Goal: Find specific page/section: Find specific page/section

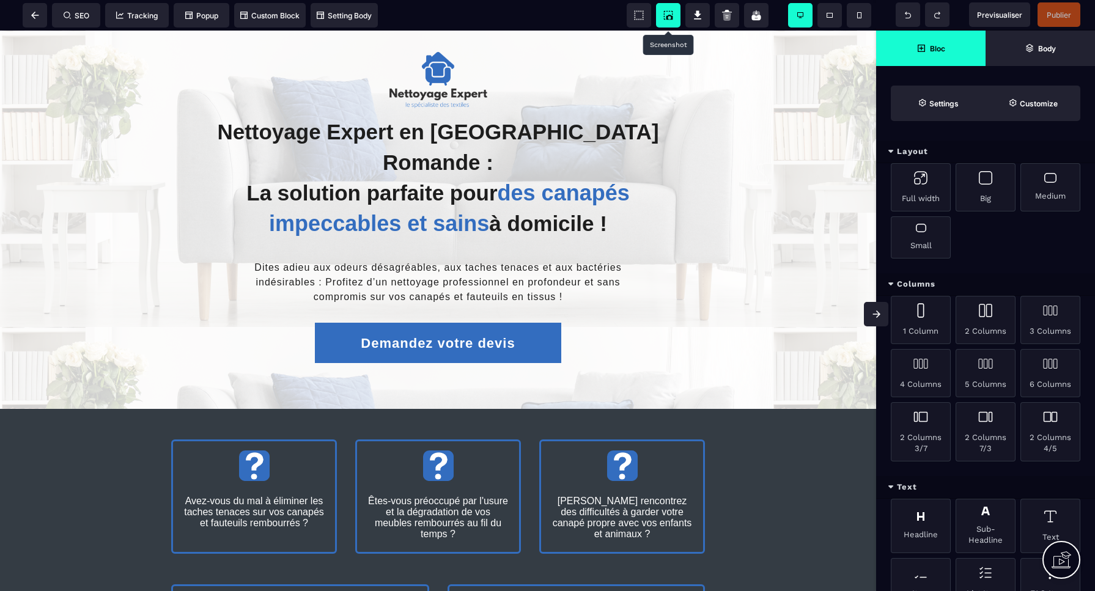
scroll to position [1, 0]
click at [671, 17] on icon at bounding box center [669, 17] width 7 height 5
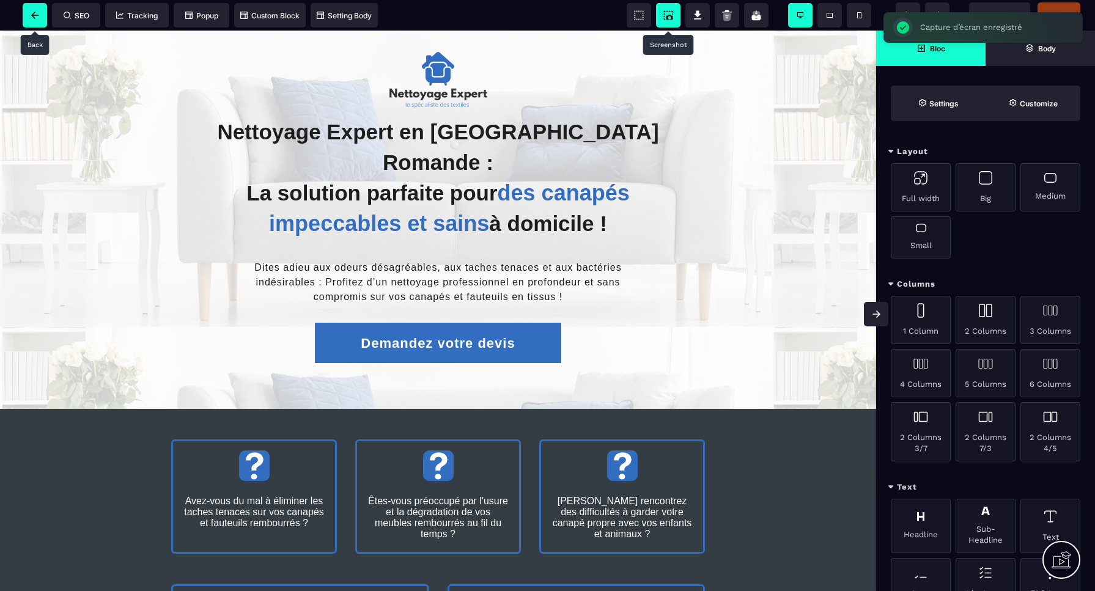
click at [34, 18] on icon at bounding box center [34, 15] width 7 height 7
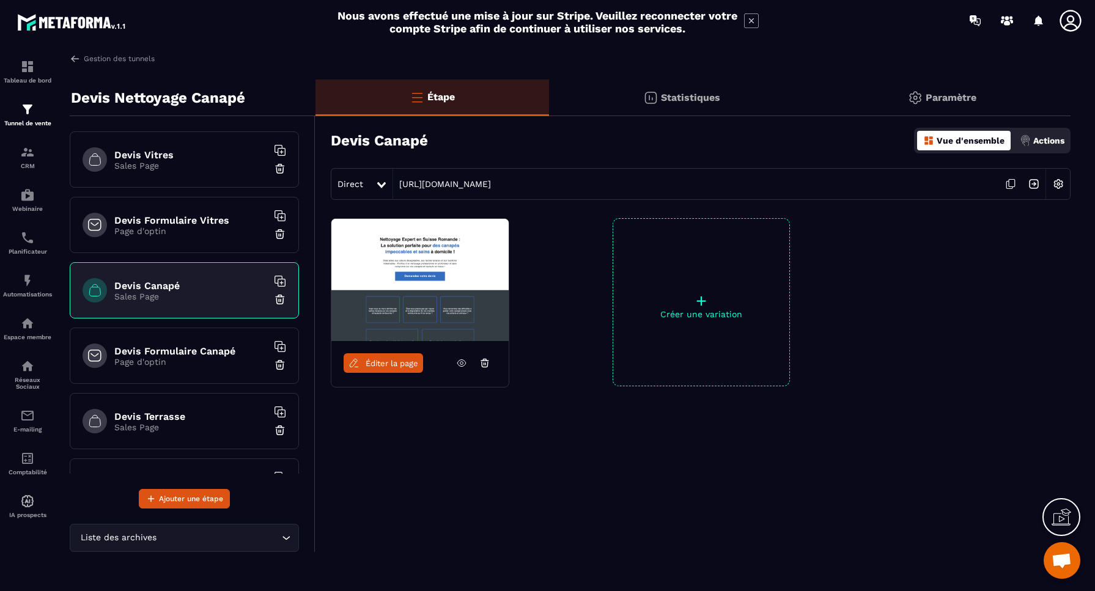
click at [207, 364] on p "Page d'optin" at bounding box center [190, 362] width 153 height 10
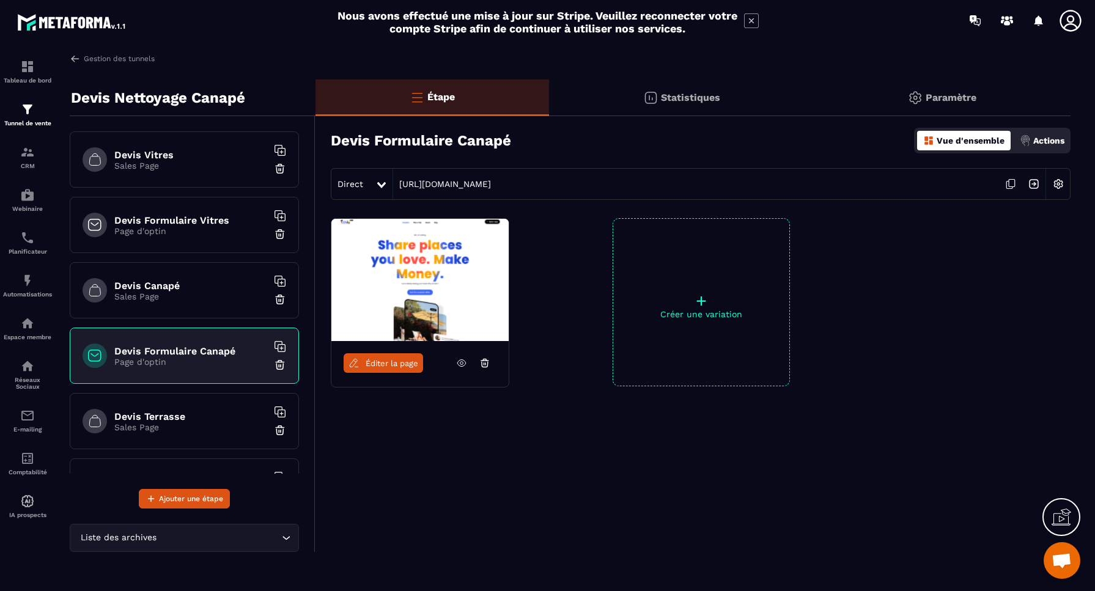
click at [186, 232] on p "Page d'optin" at bounding box center [190, 231] width 153 height 10
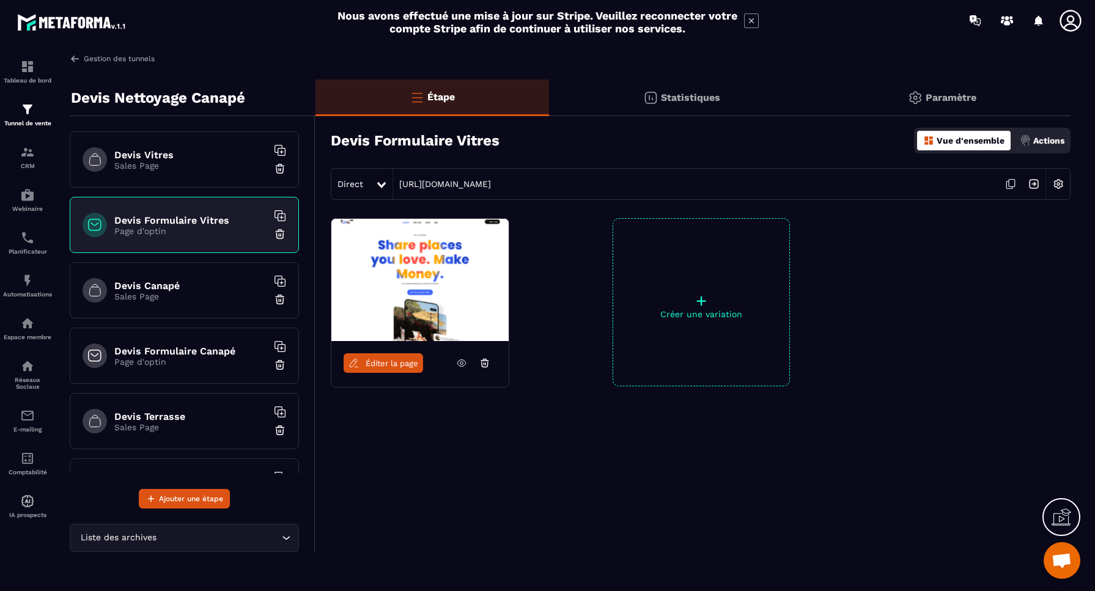
click at [74, 59] on img at bounding box center [75, 58] width 11 height 11
click at [186, 298] on p "Sales Page" at bounding box center [190, 297] width 153 height 10
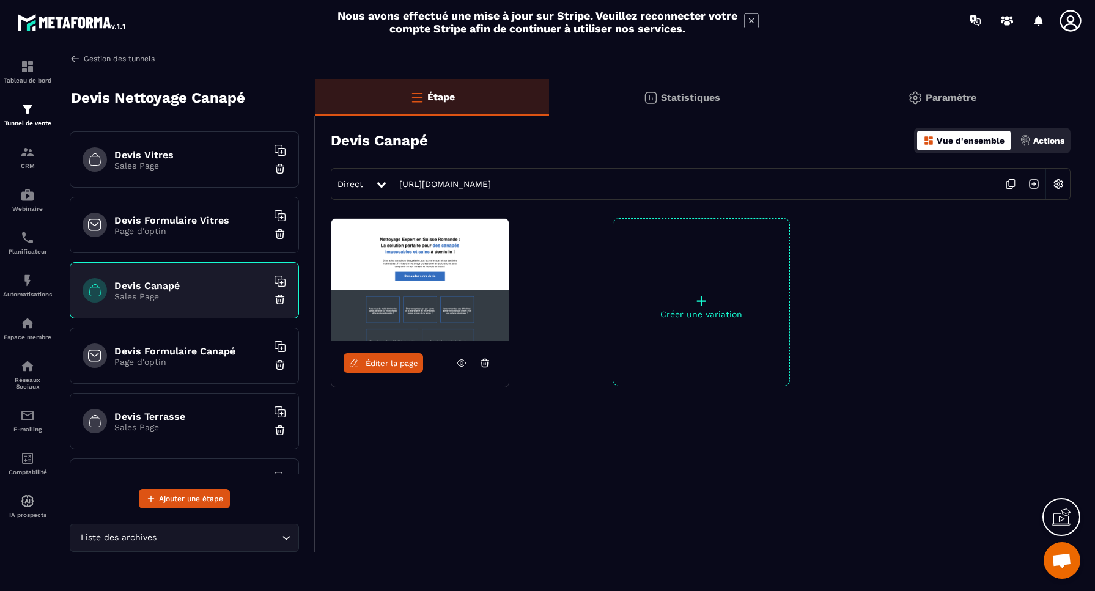
click at [74, 58] on img at bounding box center [75, 58] width 11 height 11
click at [76, 57] on img at bounding box center [75, 58] width 11 height 11
click at [690, 98] on p "Statistiques" at bounding box center [690, 98] width 59 height 12
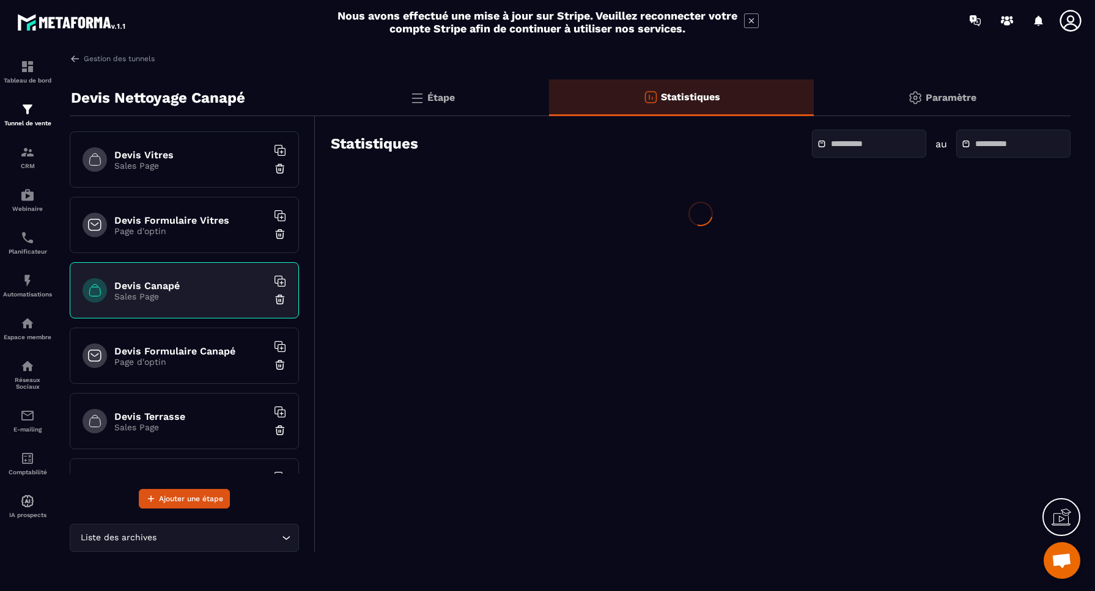
scroll to position [3277, 0]
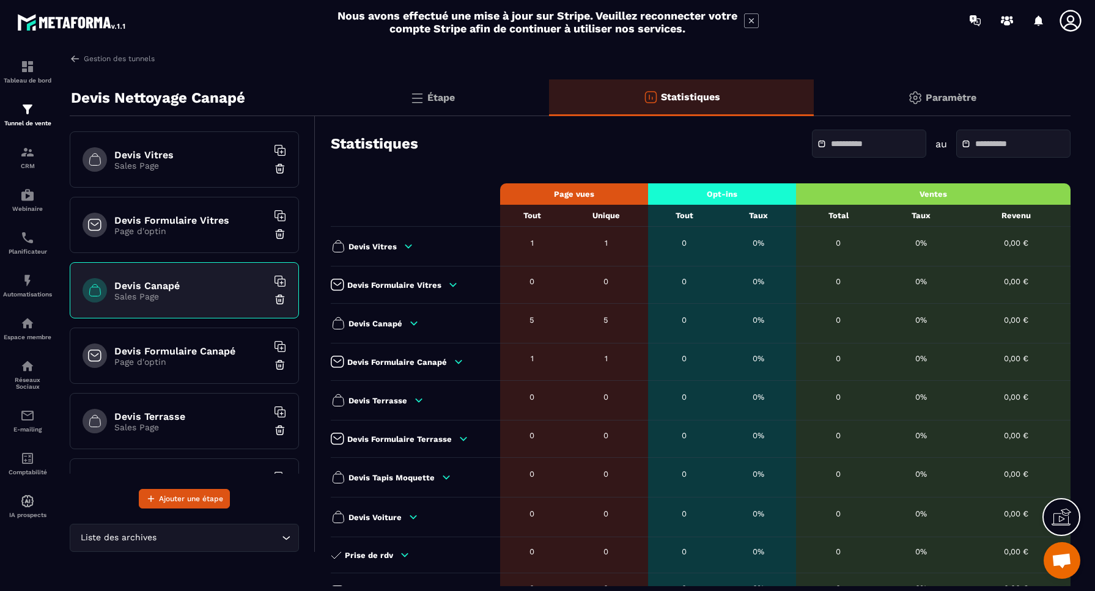
click at [937, 100] on p "Paramètre" at bounding box center [951, 98] width 51 height 12
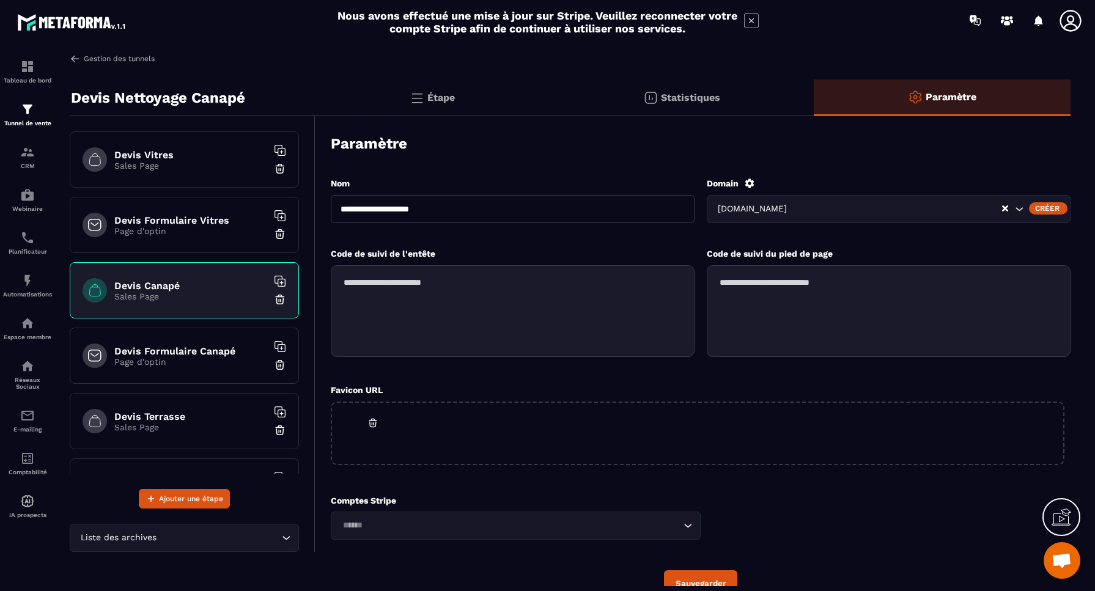
click at [78, 59] on img at bounding box center [75, 58] width 11 height 11
click at [76, 60] on img at bounding box center [75, 58] width 11 height 11
